Goal: Navigation & Orientation: Find specific page/section

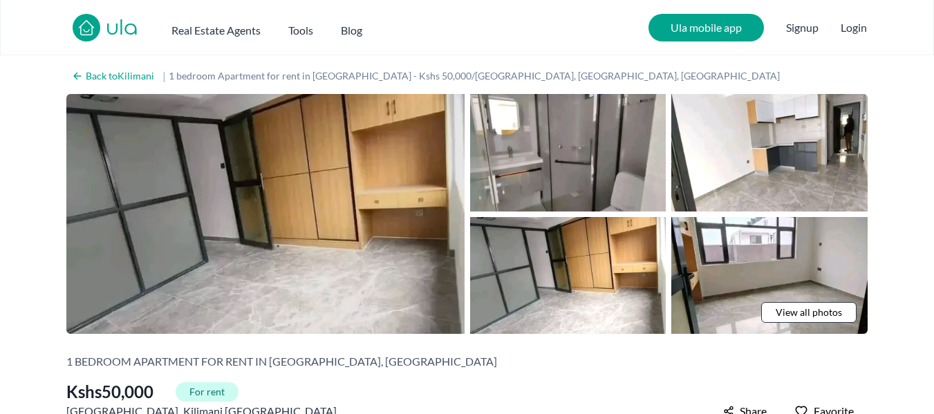
click at [351, 212] on img at bounding box center [265, 214] width 398 height 240
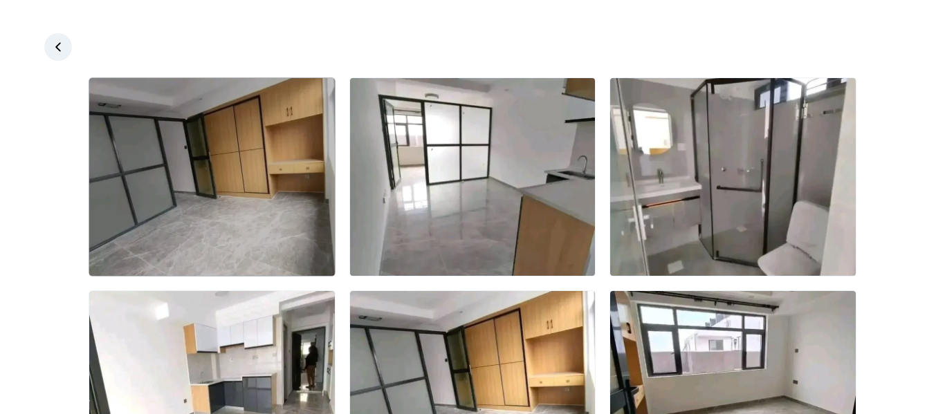
click at [228, 186] on img at bounding box center [212, 177] width 246 height 198
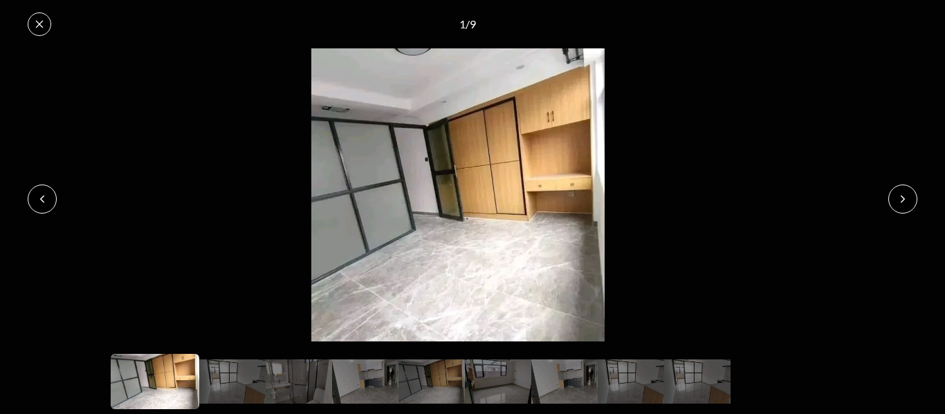
click at [913, 196] on button at bounding box center [902, 199] width 29 height 29
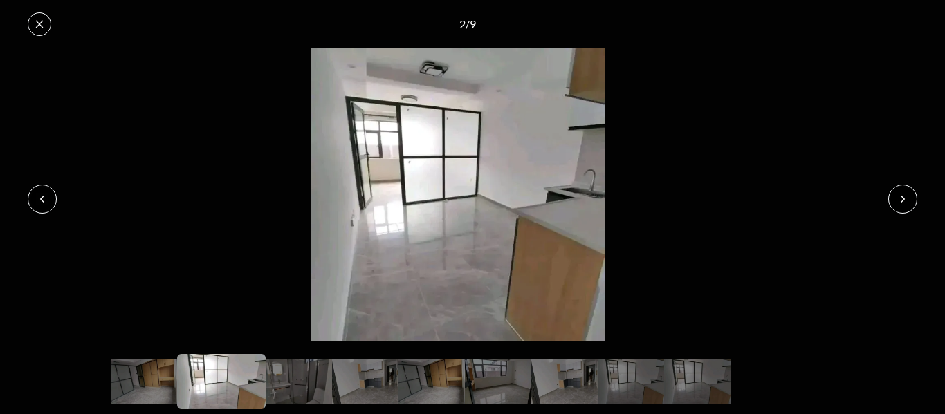
click at [913, 196] on button at bounding box center [902, 199] width 29 height 29
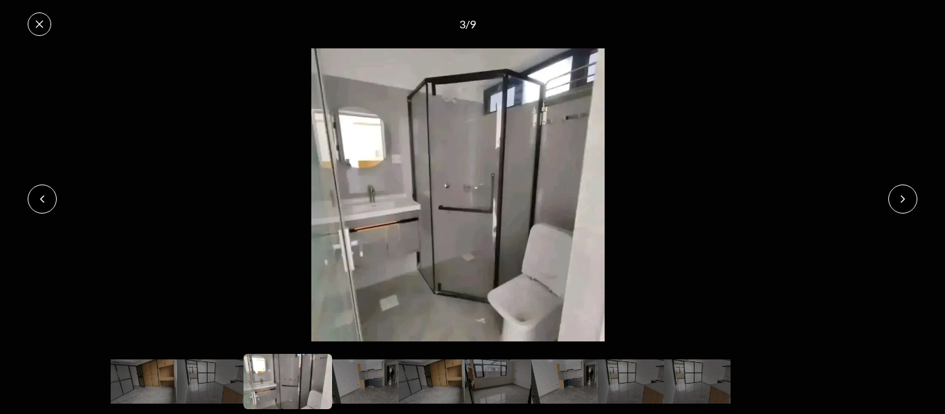
click at [47, 201] on icon at bounding box center [42, 199] width 11 height 11
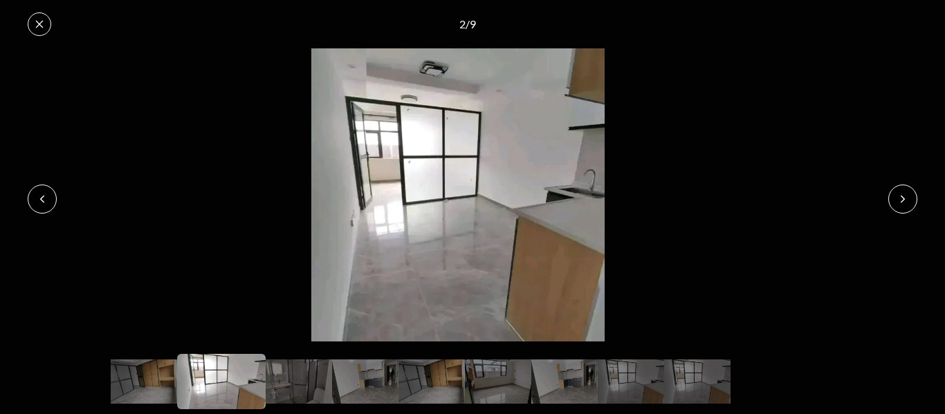
click at [903, 199] on icon at bounding box center [902, 199] width 11 height 11
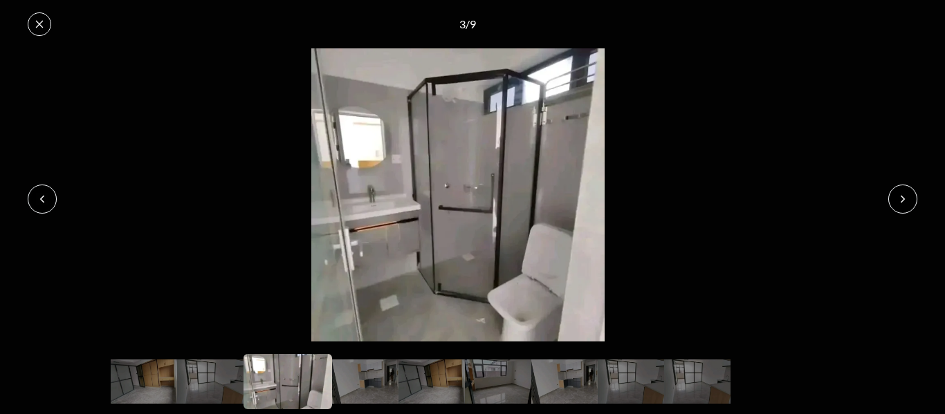
click at [903, 199] on icon at bounding box center [902, 199] width 11 height 11
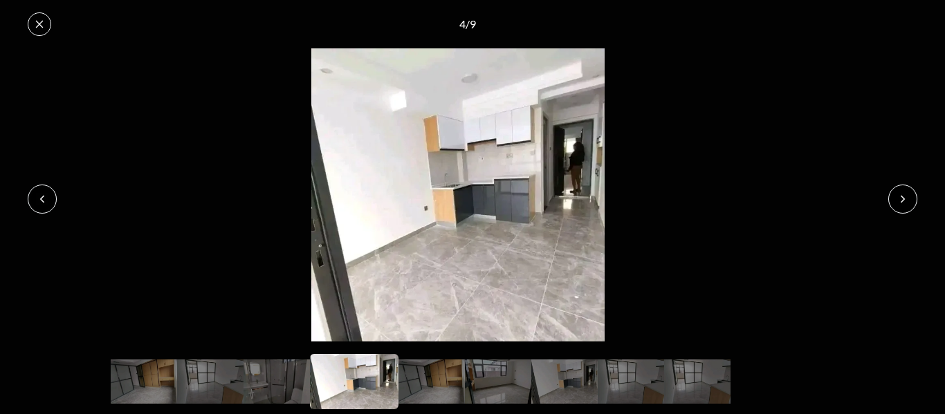
click at [903, 199] on icon at bounding box center [902, 199] width 11 height 11
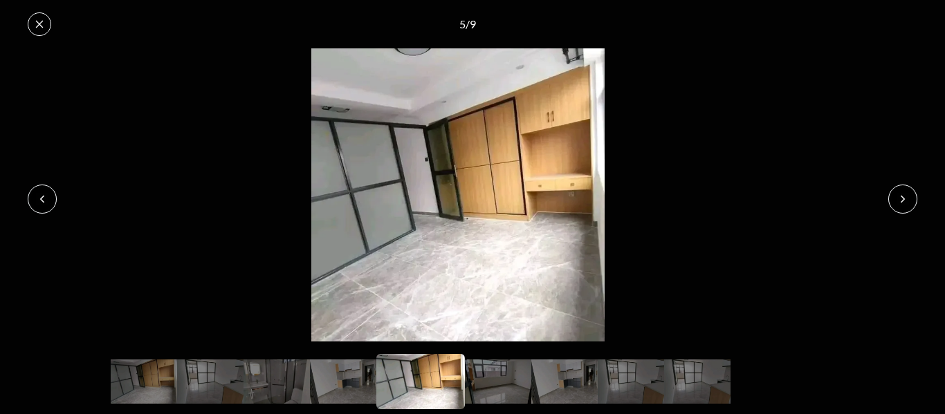
drag, startPoint x: 50, startPoint y: 12, endPoint x: 42, endPoint y: 37, distance: 27.1
click at [42, 37] on div "5 / 9" at bounding box center [472, 24] width 945 height 48
click at [35, 15] on button at bounding box center [40, 24] width 24 height 24
